Goal: Transaction & Acquisition: Purchase product/service

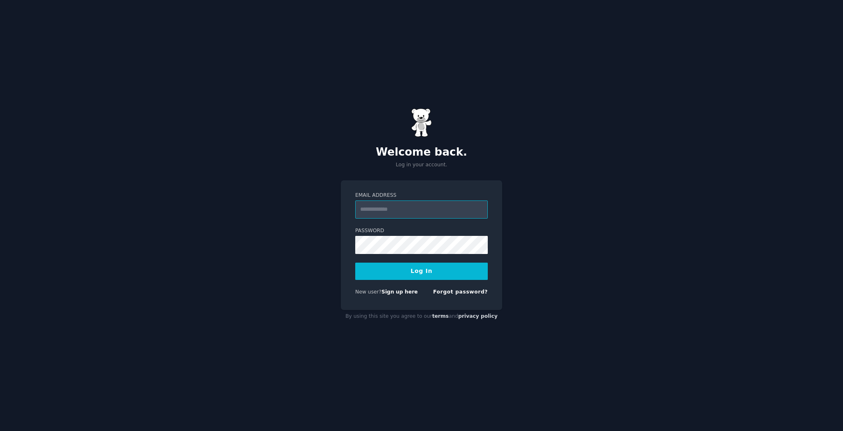
type input "**********"
click at [422, 271] on button "Log In" at bounding box center [421, 271] width 133 height 17
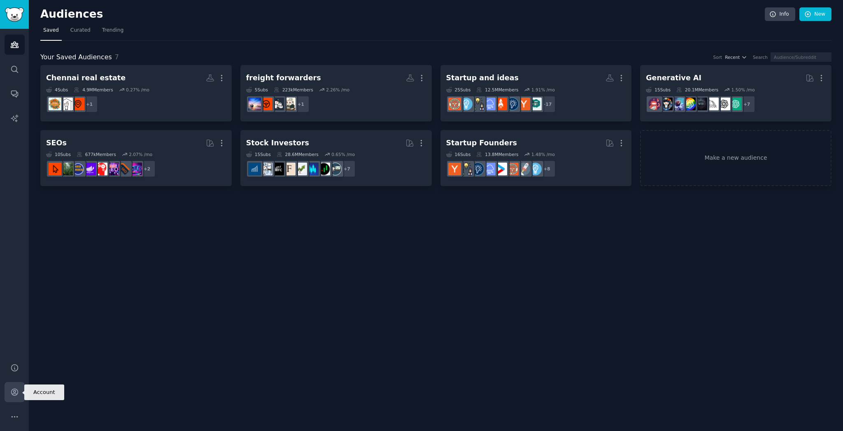
click at [16, 390] on icon "Sidebar" at bounding box center [14, 392] width 9 height 9
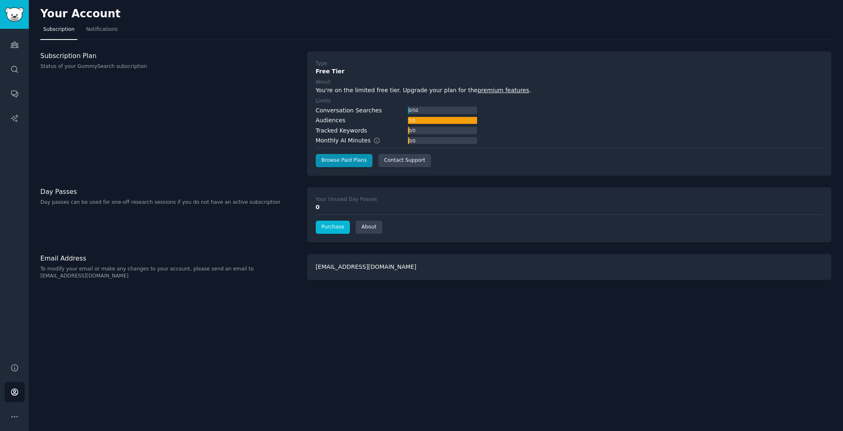
click at [333, 227] on link "Purchase" at bounding box center [333, 227] width 35 height 13
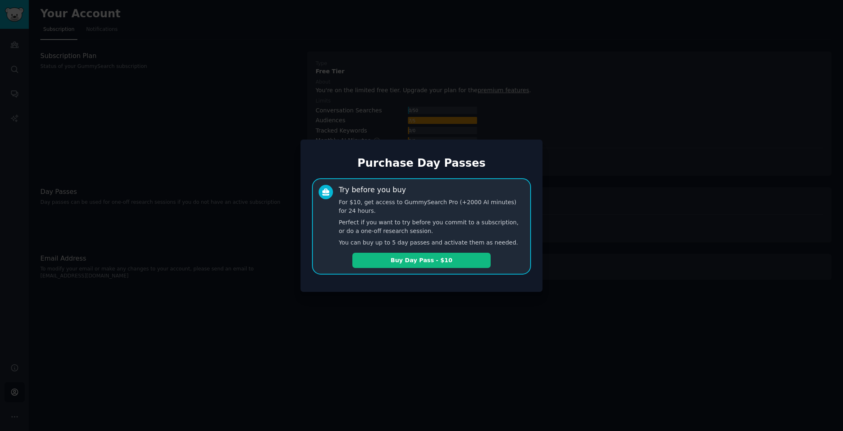
click at [581, 225] on div at bounding box center [421, 215] width 843 height 431
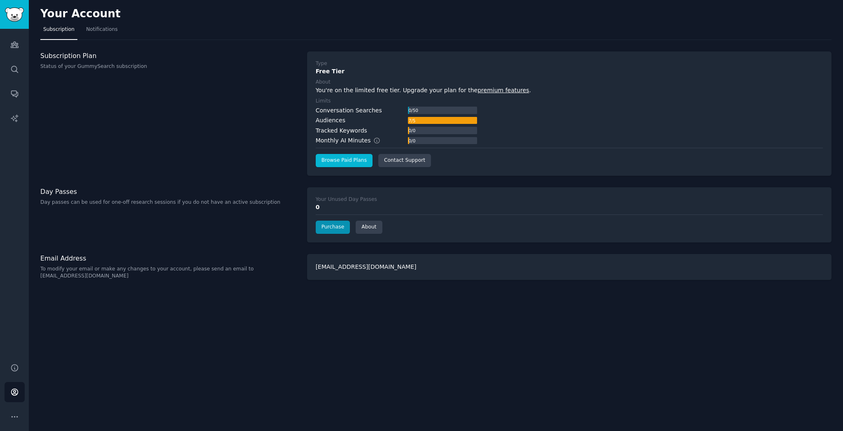
click at [344, 161] on link "Browse Paid Plans" at bounding box center [344, 160] width 57 height 13
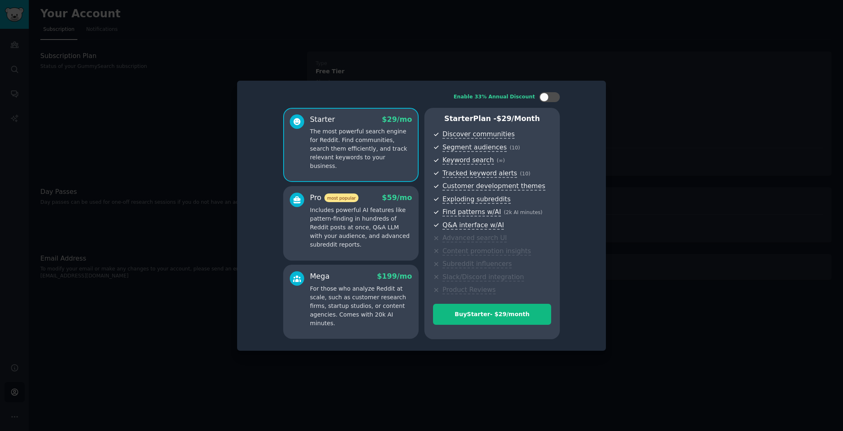
click at [376, 231] on p "Includes powerful AI features like pattern-finding in hundreds of Reddit posts …" at bounding box center [361, 227] width 102 height 43
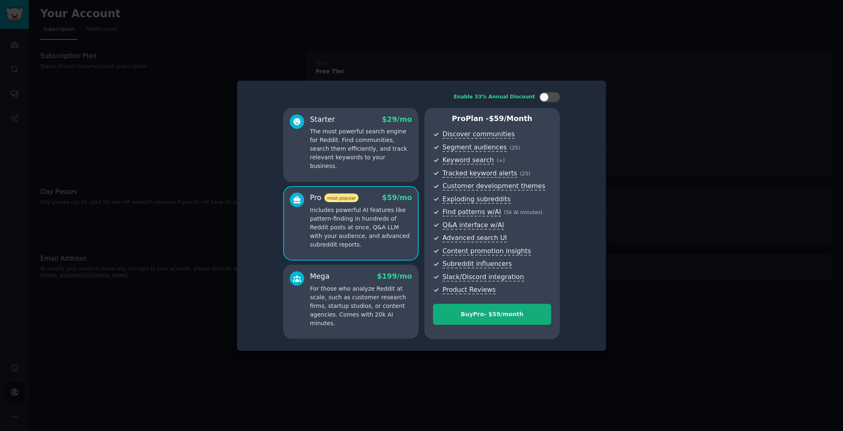
click at [504, 319] on button "Buy Pro - $ 59 /month" at bounding box center [492, 314] width 118 height 21
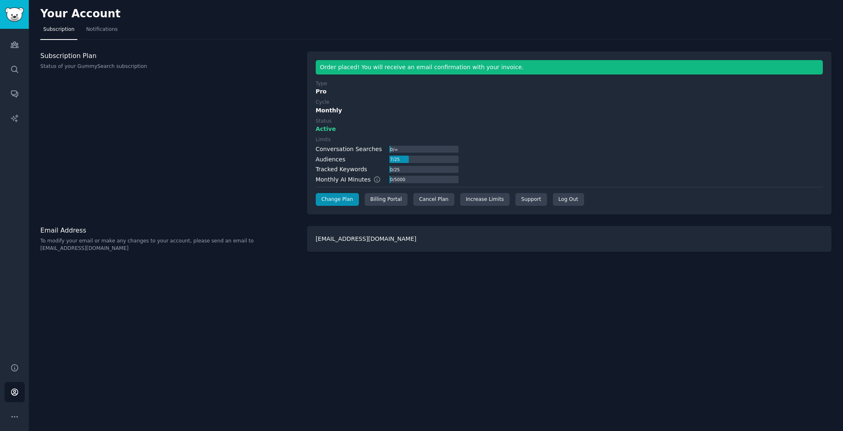
click at [462, 278] on div "Your Account Subscription Notifications Subscription Plan Status of your GummyS…" at bounding box center [436, 215] width 814 height 431
click at [245, 235] on div "Email Address To modify your email or make any changes to your account, please …" at bounding box center [169, 239] width 258 height 26
click at [268, 179] on div "Subscription Plan Status of your GummySearch subscription" at bounding box center [169, 132] width 258 height 163
click at [394, 270] on div "Your Account Subscription Notifications Subscription Plan Status of your GummyS…" at bounding box center [436, 215] width 814 height 431
click at [266, 142] on div "Subscription Plan Status of your GummySearch subscription" at bounding box center [169, 132] width 258 height 163
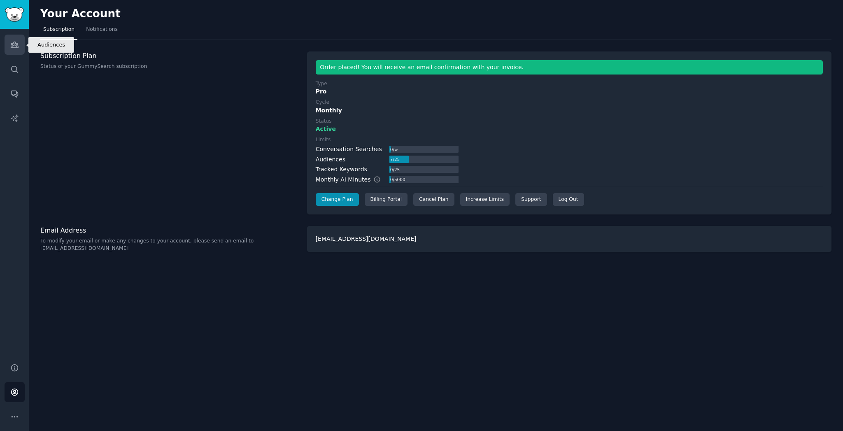
click at [20, 46] on link "Audiences" at bounding box center [15, 45] width 20 height 20
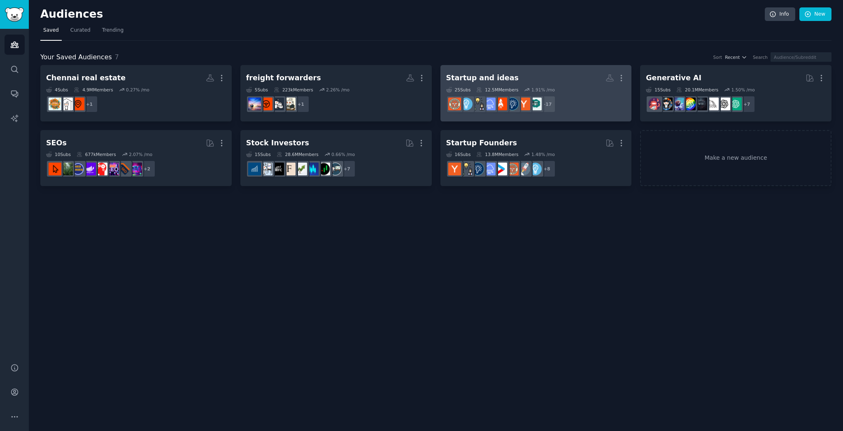
click at [477, 79] on div "Startup and ideas" at bounding box center [482, 78] width 72 height 10
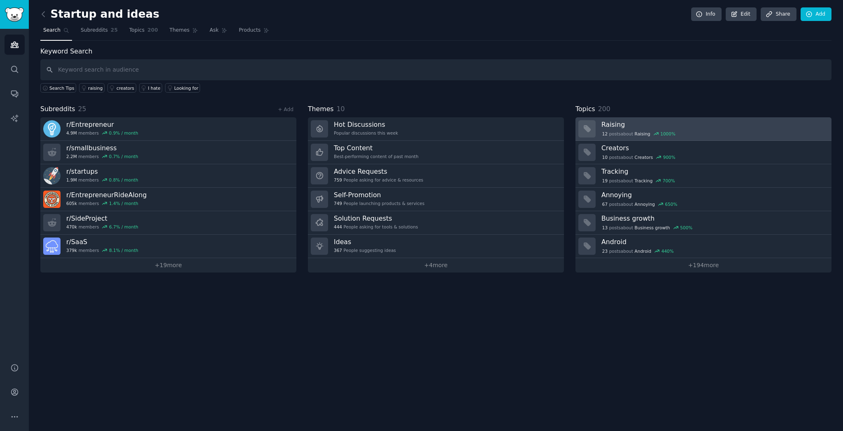
click at [613, 122] on h3 "Raising" at bounding box center [714, 124] width 224 height 9
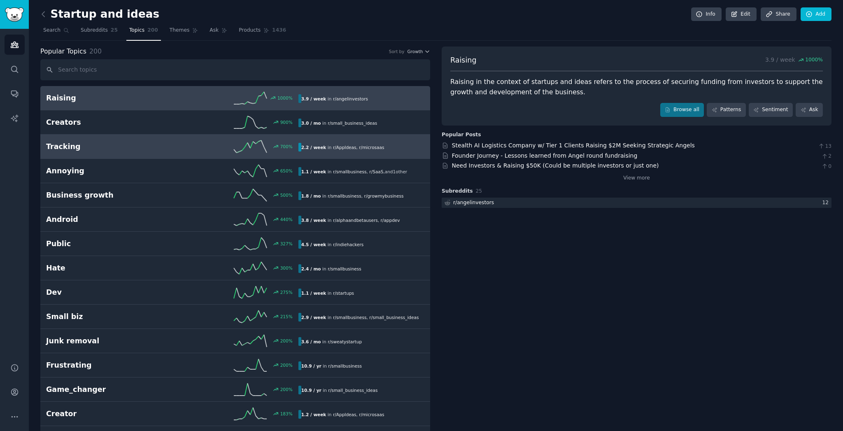
click at [104, 140] on div "Tracking 700 % 2.2 / week in r/ AppIdeas , r/ microsaas" at bounding box center [235, 146] width 378 height 12
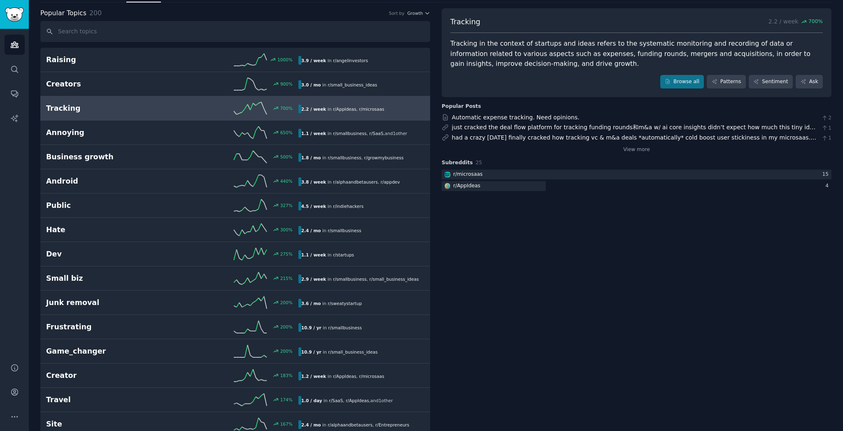
scroll to position [40, 0]
